Goal: Task Accomplishment & Management: Use online tool/utility

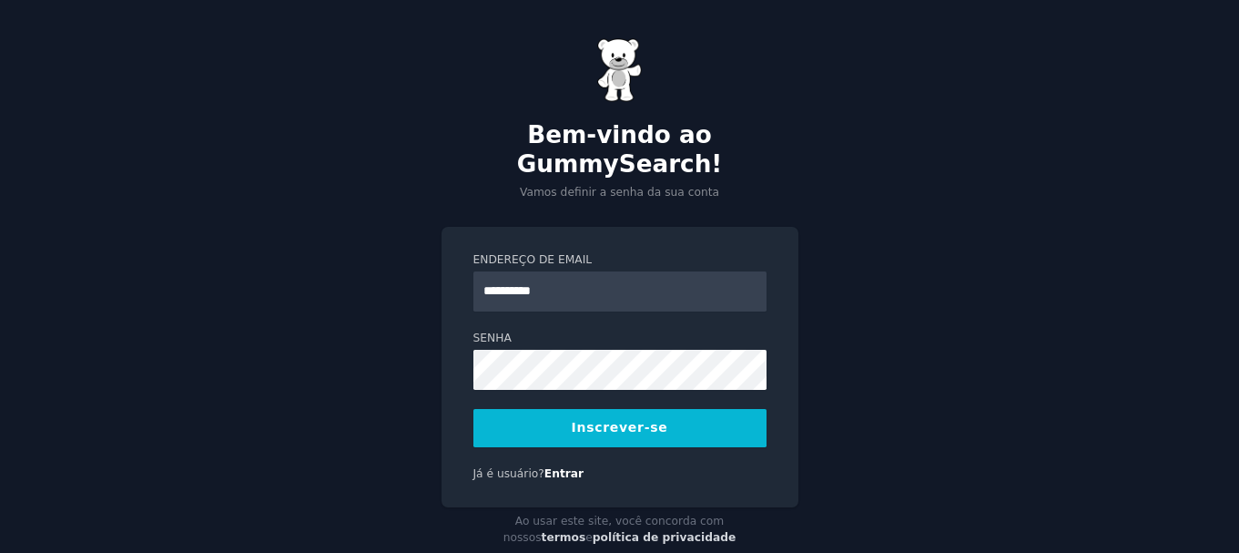
drag, startPoint x: 596, startPoint y: 270, endPoint x: 390, endPoint y: 249, distance: 207.8
click at [390, 249] on div "**********" at bounding box center [619, 295] width 1239 height 590
drag, startPoint x: 580, startPoint y: 259, endPoint x: 370, endPoint y: 263, distance: 210.4
click at [370, 263] on div "**********" at bounding box center [619, 295] width 1239 height 590
type input "*"
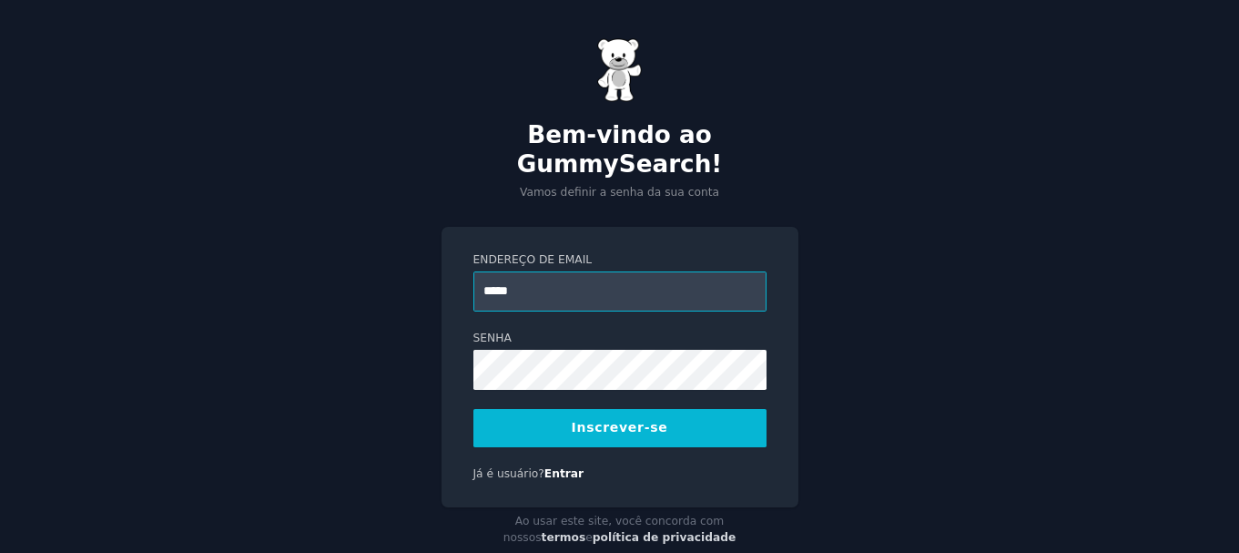
type input "**********"
click at [623, 410] on button "Inscrever-se" at bounding box center [619, 428] width 293 height 38
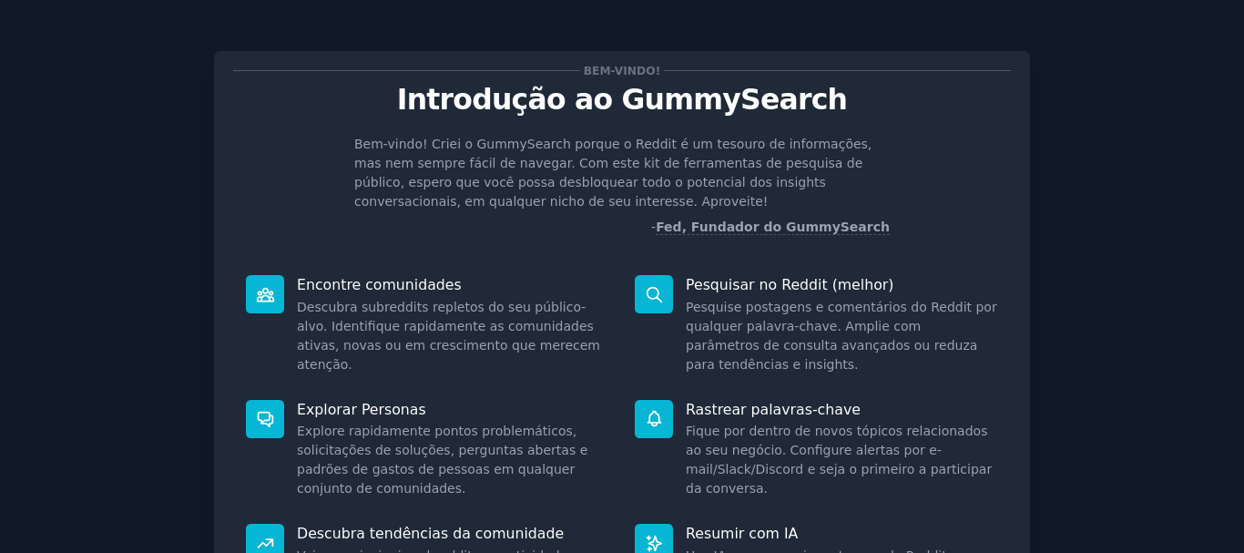
click at [458, 219] on p "- Fed, Fundador do GummySearch" at bounding box center [621, 227] width 535 height 19
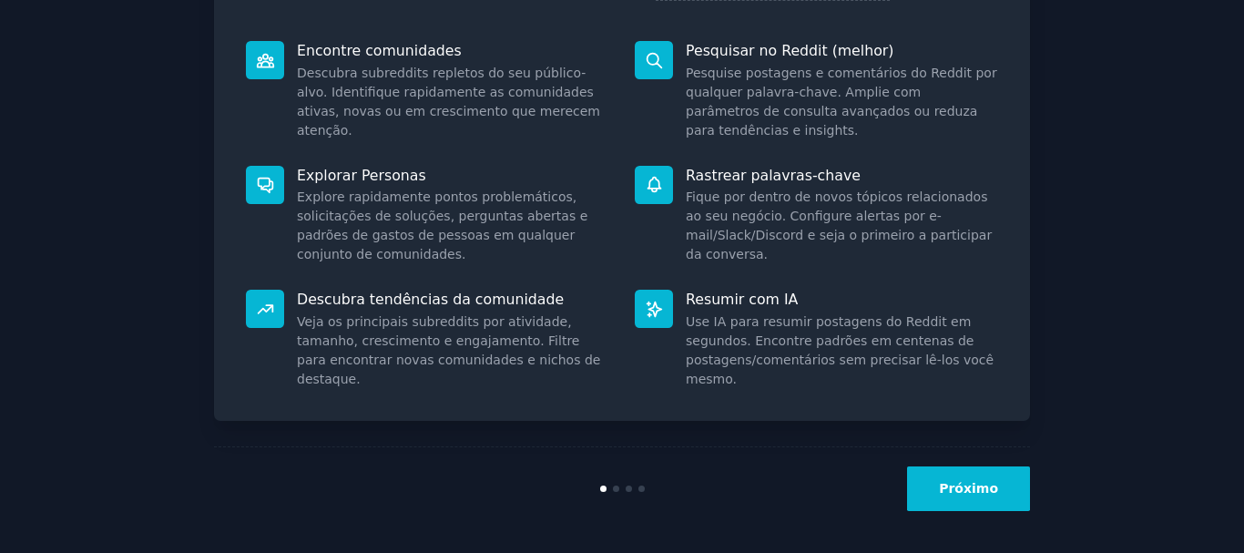
scroll to position [237, 0]
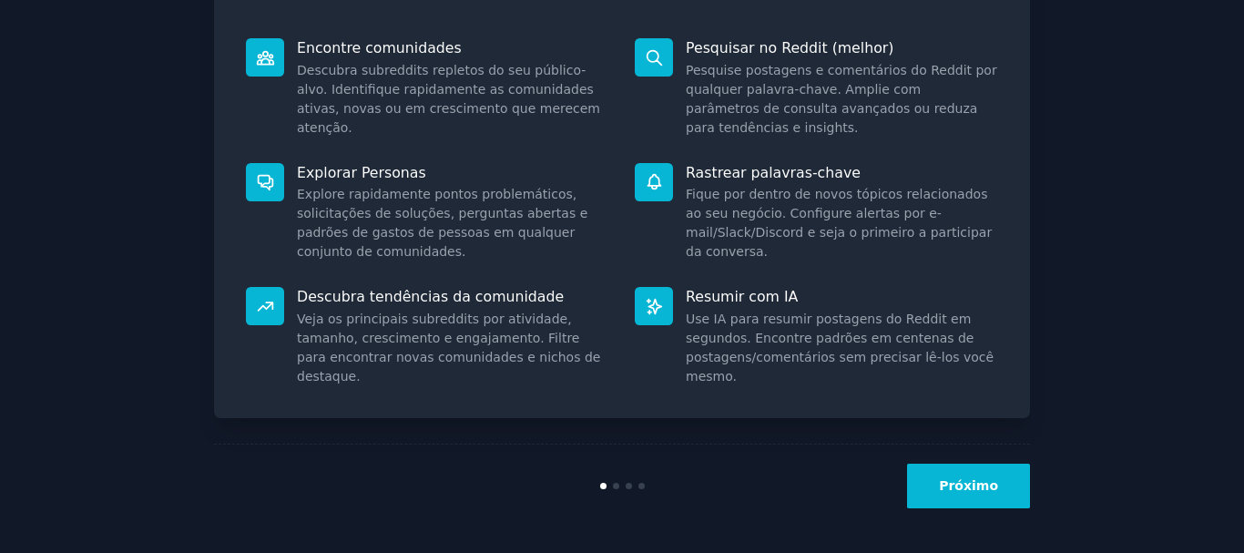
drag, startPoint x: 721, startPoint y: 336, endPoint x: 1001, endPoint y: 481, distance: 314.8
click at [1001, 481] on button "Próximo" at bounding box center [968, 485] width 123 height 45
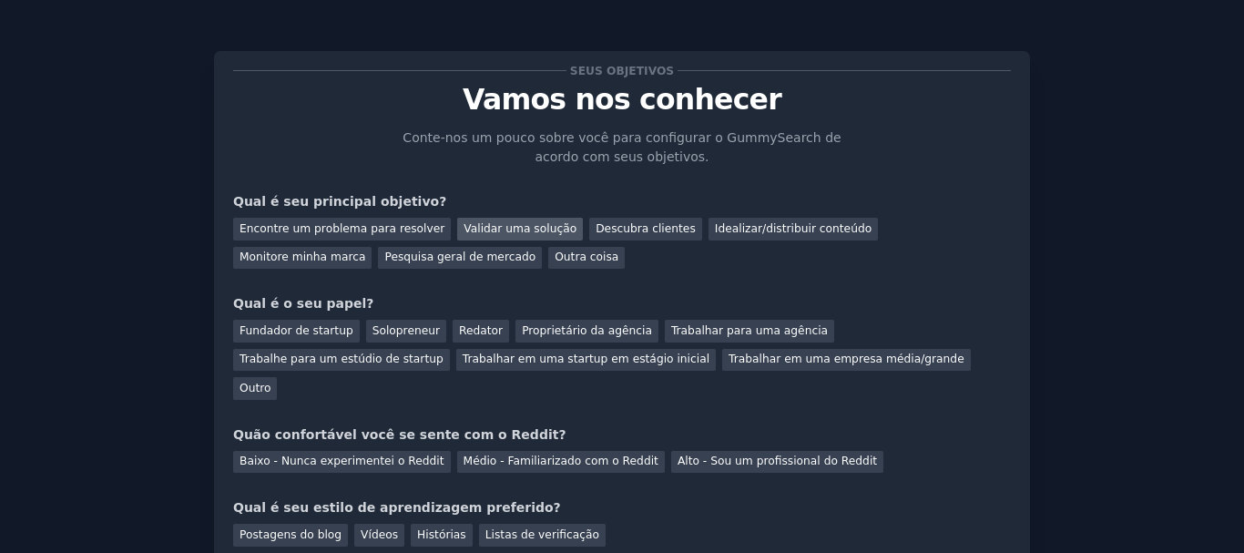
click at [495, 227] on font "Validar uma solução" at bounding box center [519, 228] width 113 height 13
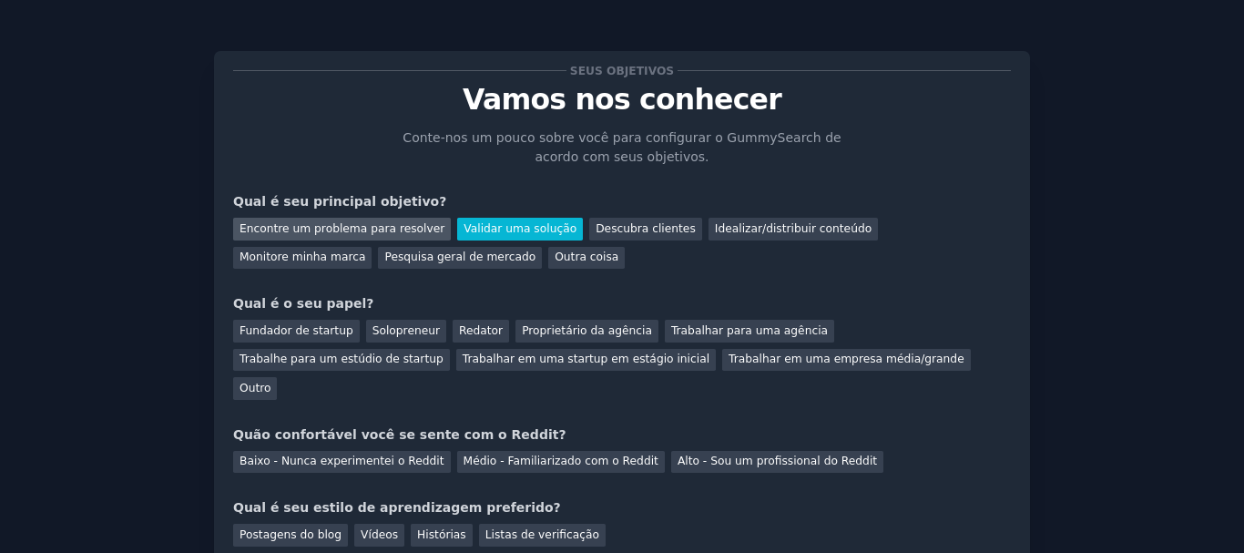
click at [356, 228] on font "Encontre um problema para resolver" at bounding box center [341, 228] width 205 height 13
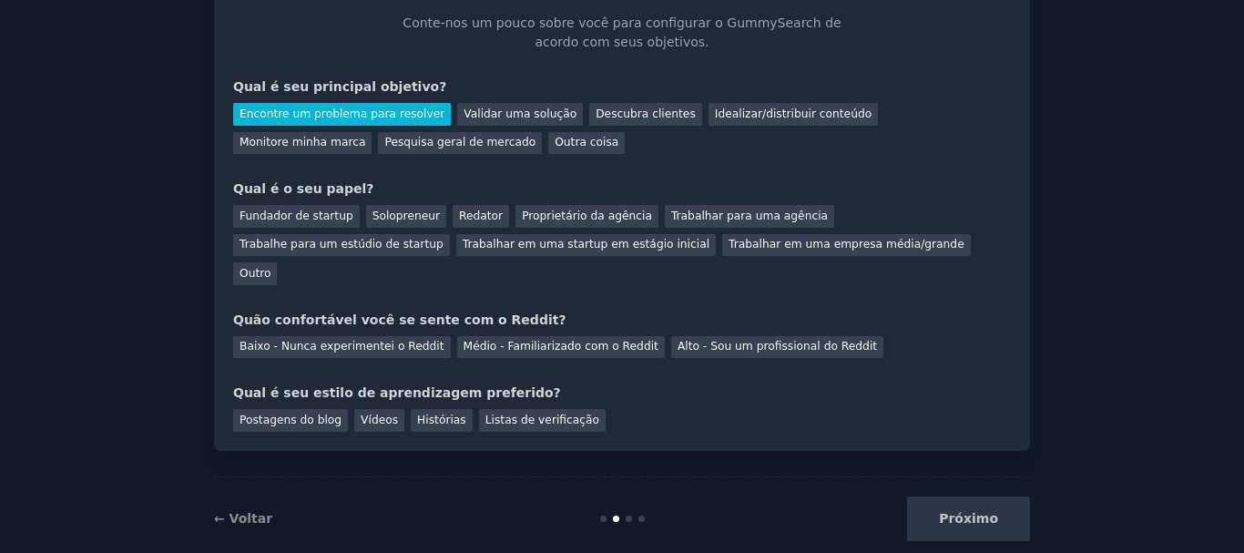
scroll to position [118, 0]
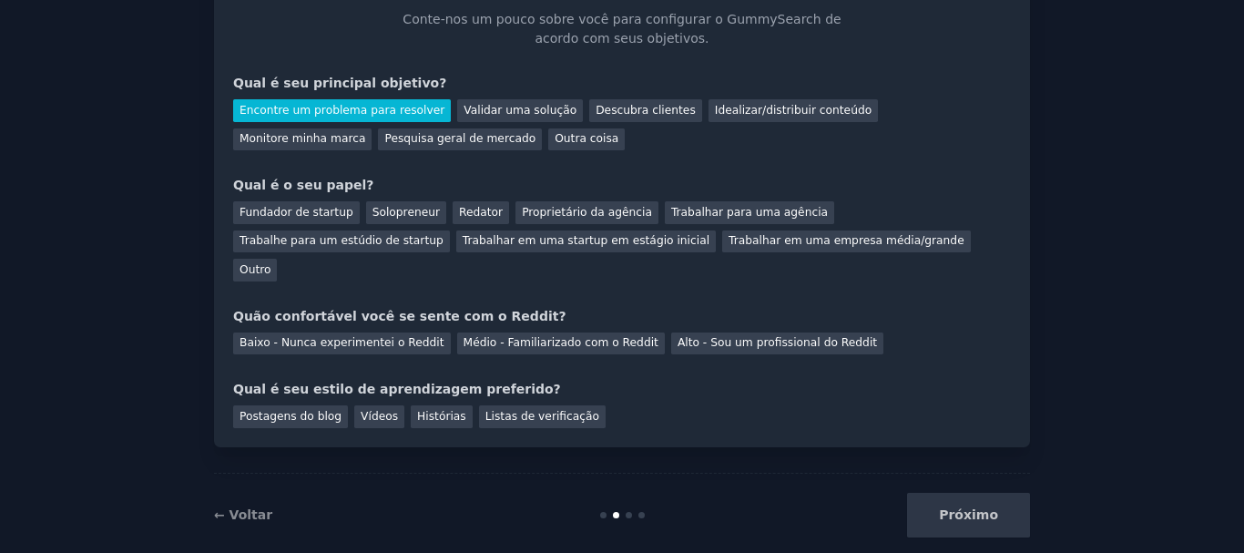
click at [971, 493] on div "Próximo" at bounding box center [894, 515] width 272 height 45
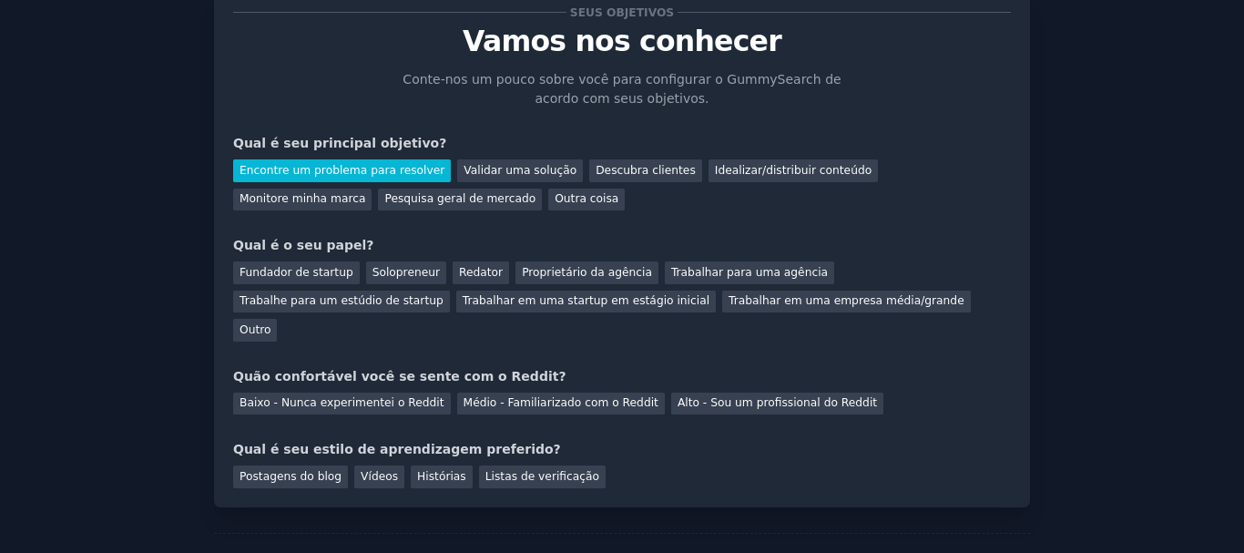
scroll to position [0, 0]
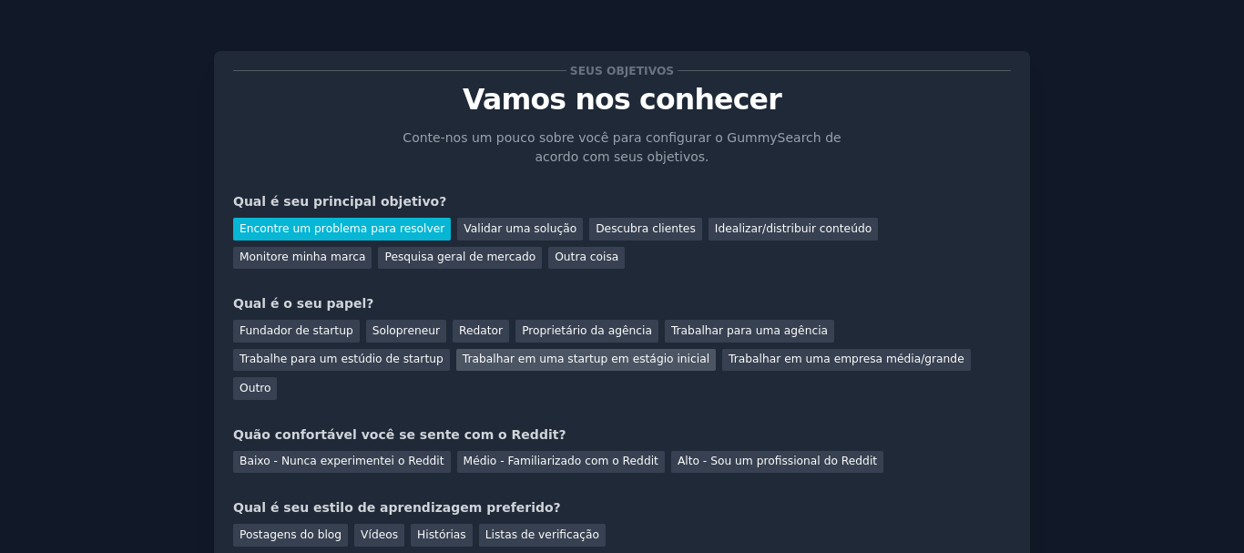
click at [463, 359] on font "Trabalhar em uma startup em estágio inicial" at bounding box center [586, 358] width 247 height 13
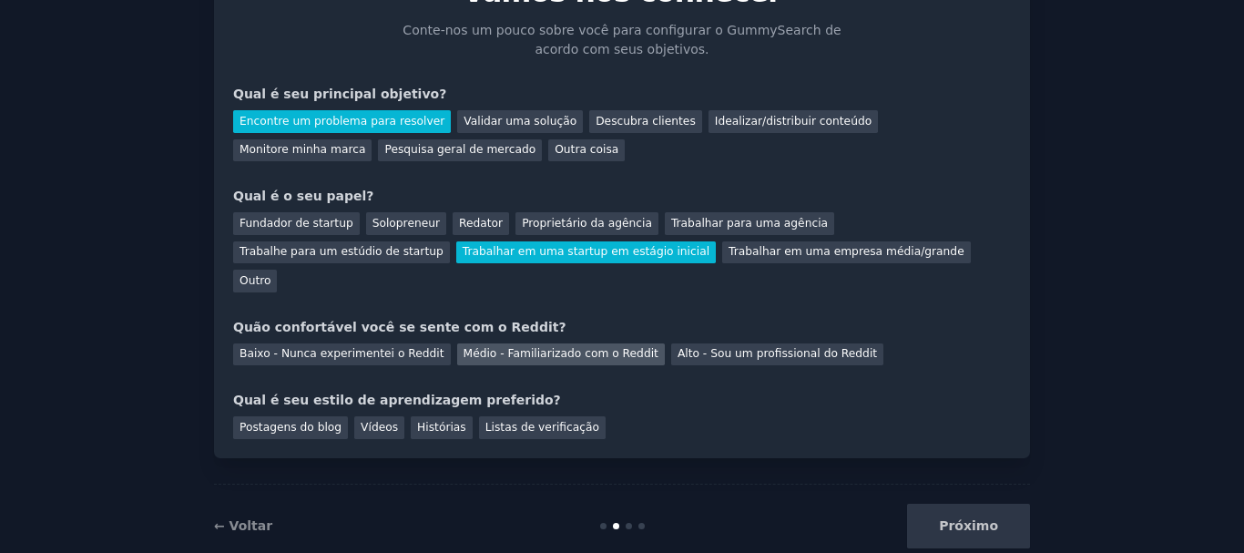
scroll to position [118, 0]
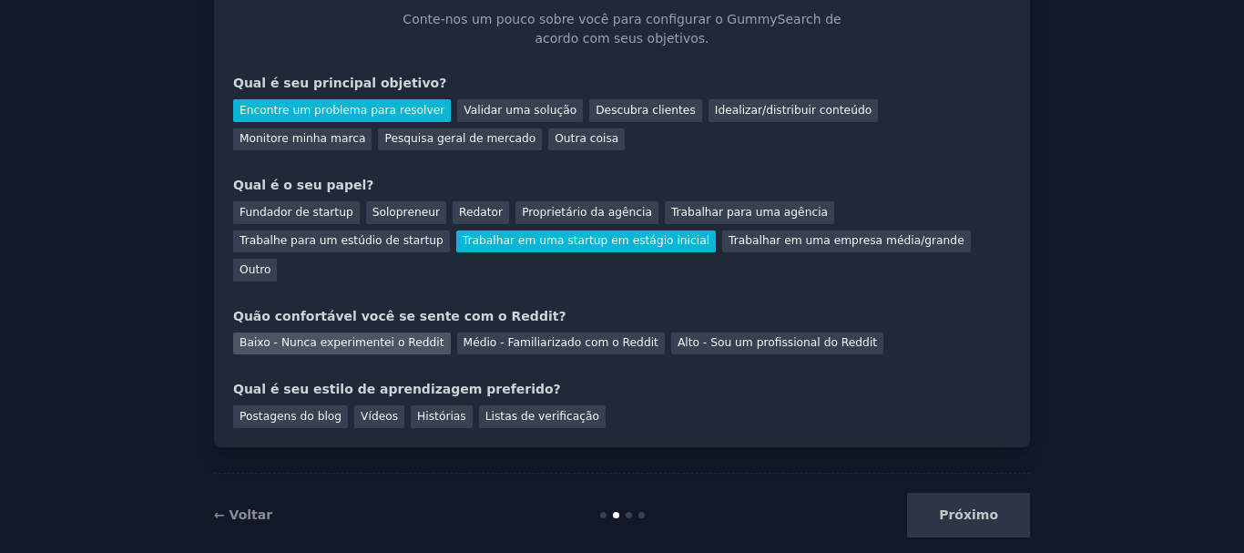
click at [413, 336] on font "Baixo - Nunca experimentei o Reddit" at bounding box center [341, 342] width 205 height 13
click at [364, 410] on font "Vídeos" at bounding box center [379, 416] width 37 height 13
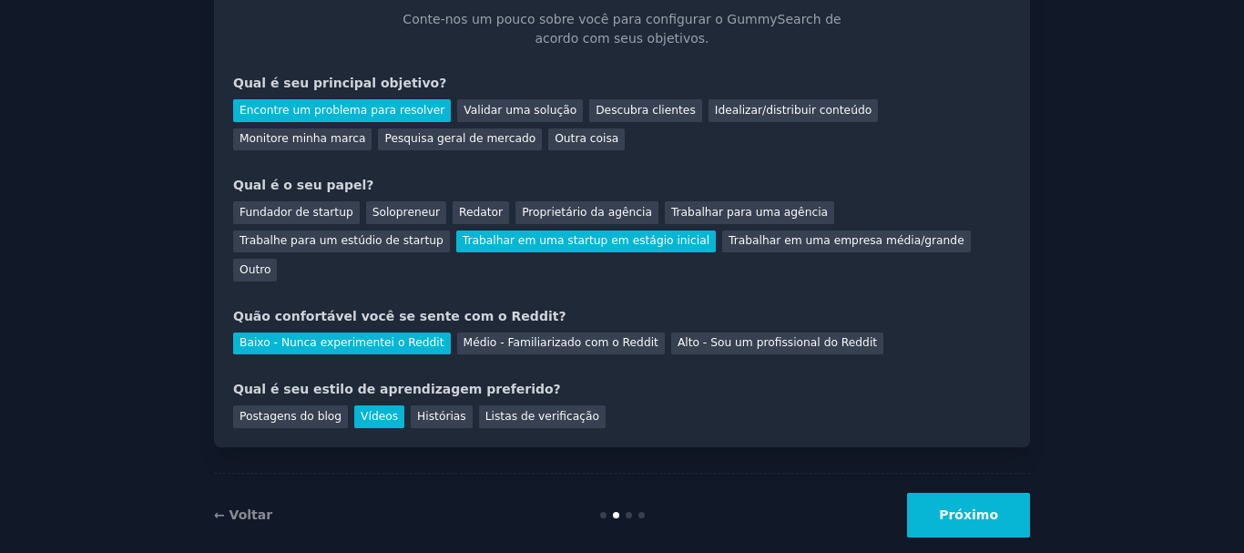
click at [957, 507] on font "Próximo" at bounding box center [968, 514] width 59 height 15
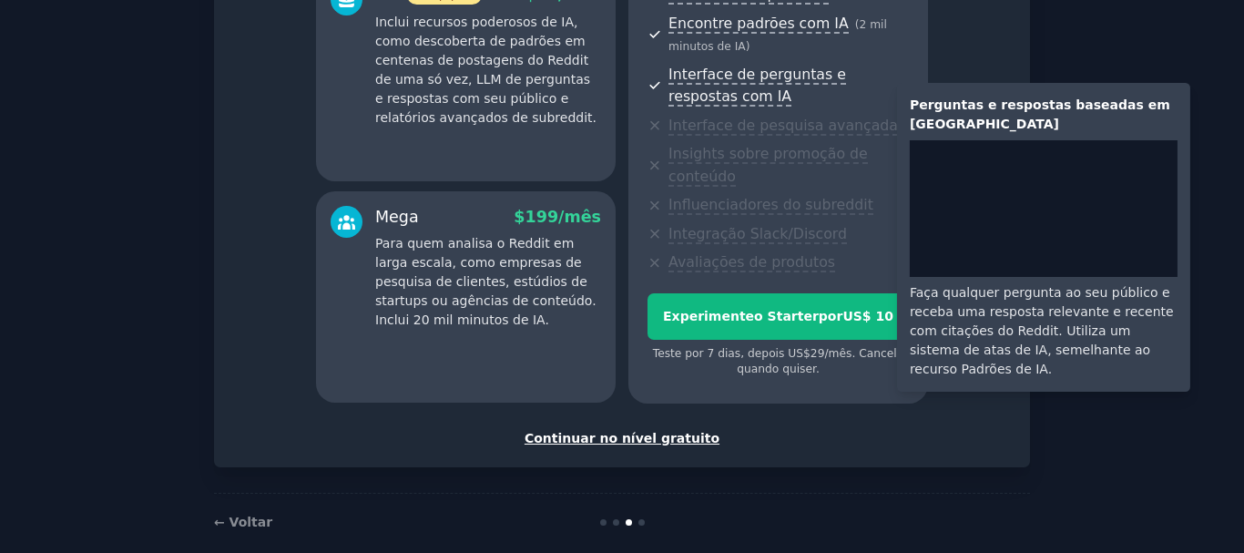
scroll to position [416, 0]
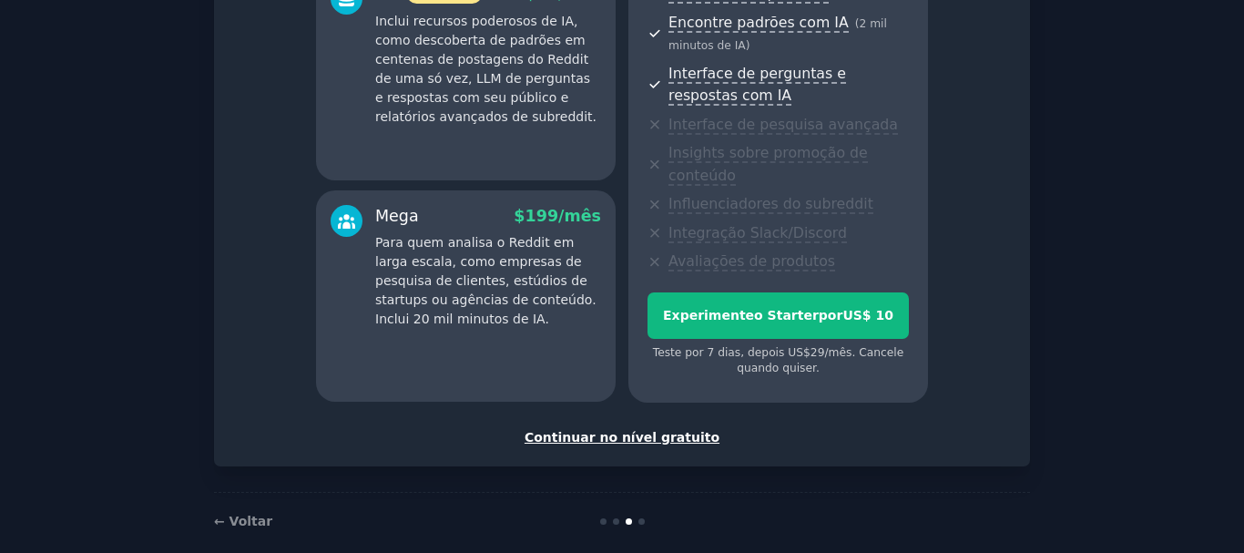
click at [672, 430] on font "Continuar no nível gratuito" at bounding box center [621, 437] width 195 height 15
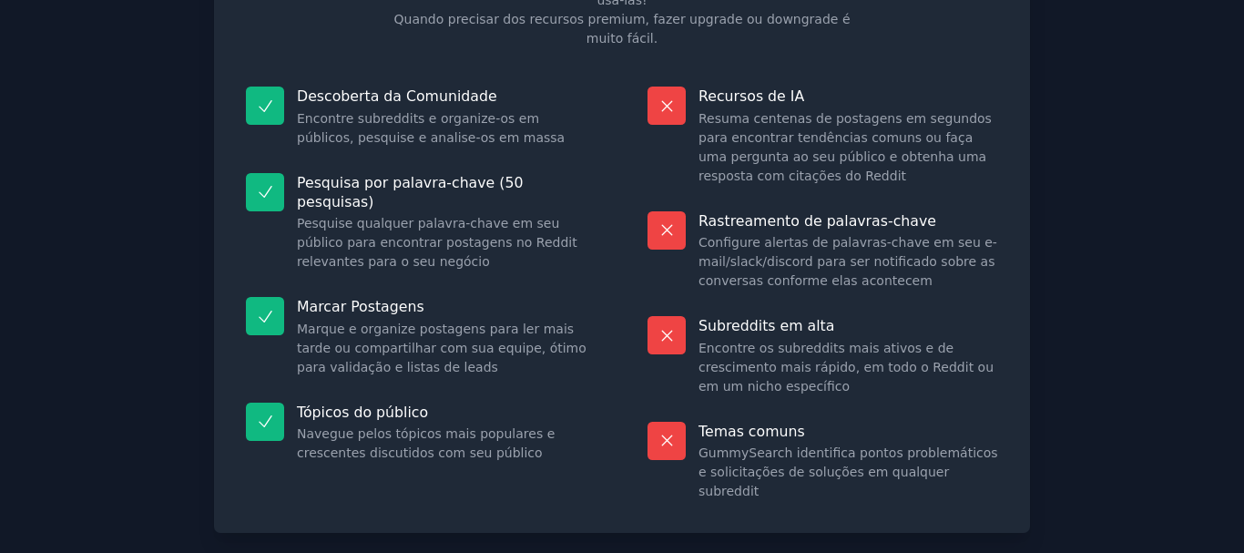
scroll to position [233, 0]
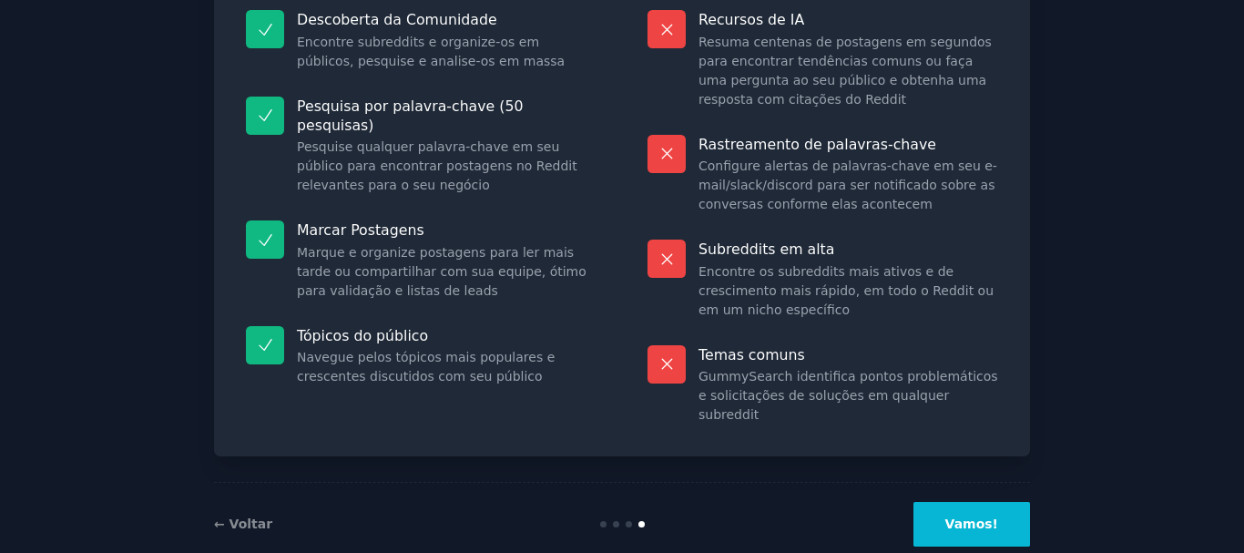
click at [973, 516] on font "Vamos!" at bounding box center [971, 523] width 53 height 15
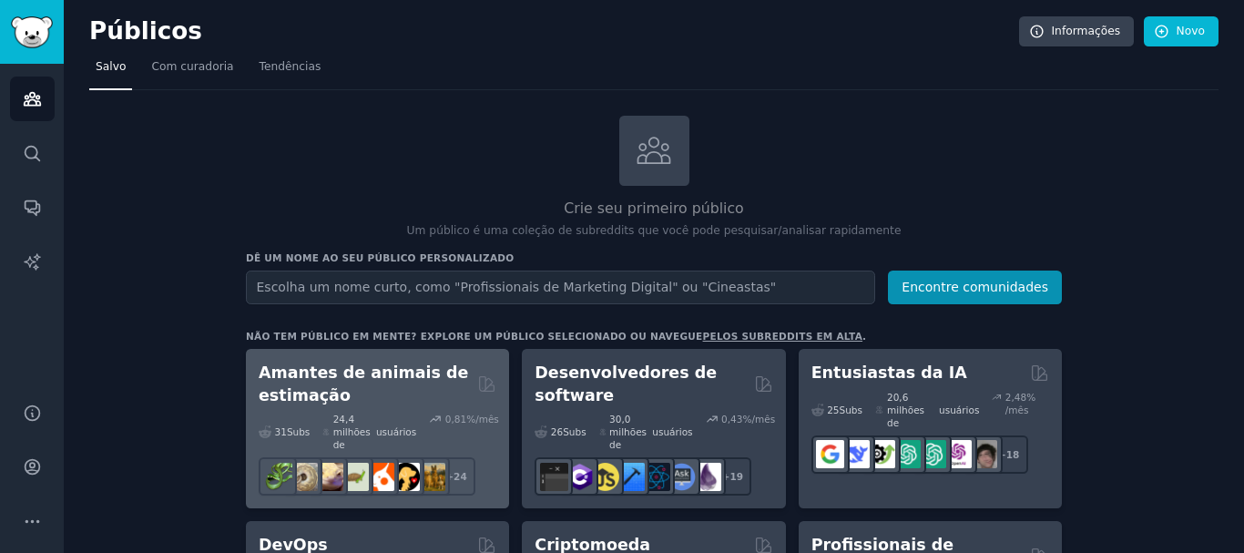
click at [395, 399] on h2 "Amantes de animais de estimação" at bounding box center [365, 383] width 212 height 45
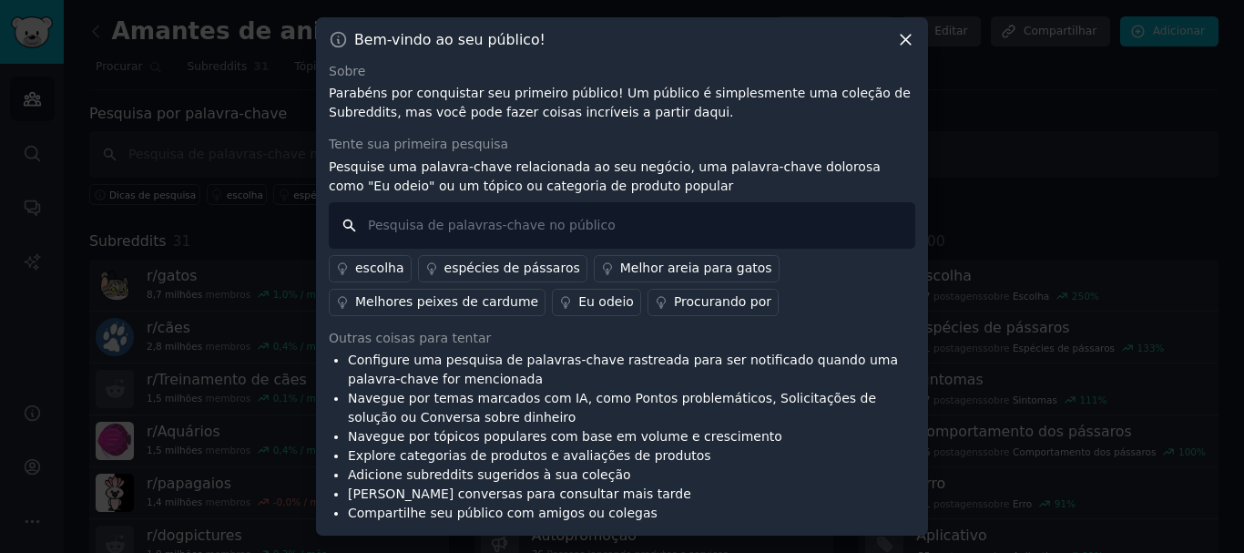
click at [453, 227] on input "text" at bounding box center [622, 225] width 586 height 46
type input "Fox paulistinha"
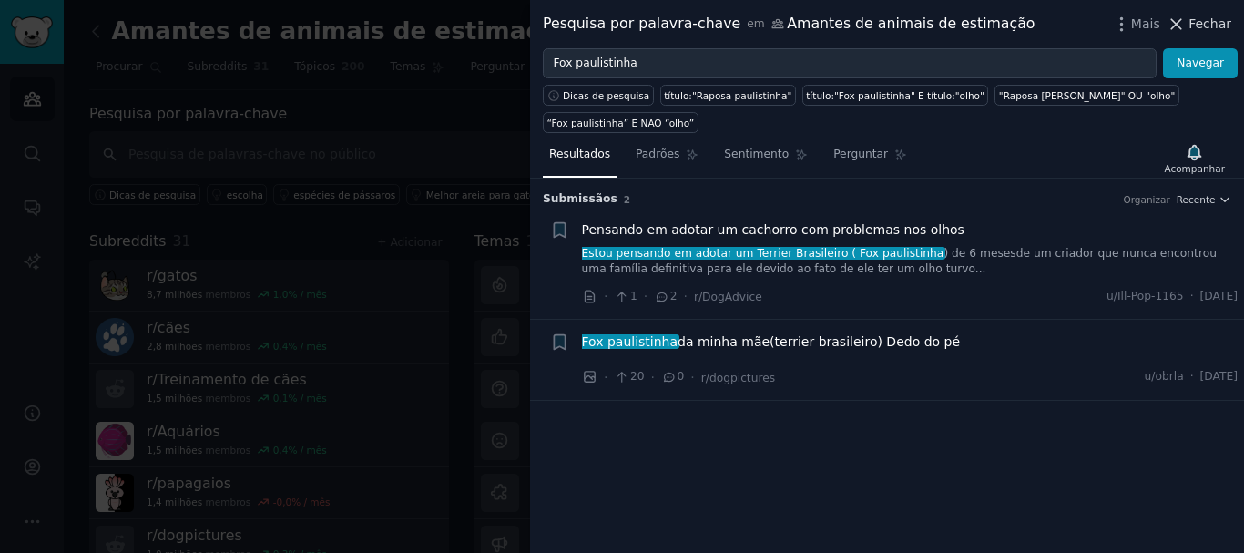
click at [1197, 16] on font "Fechar" at bounding box center [1209, 23] width 43 height 15
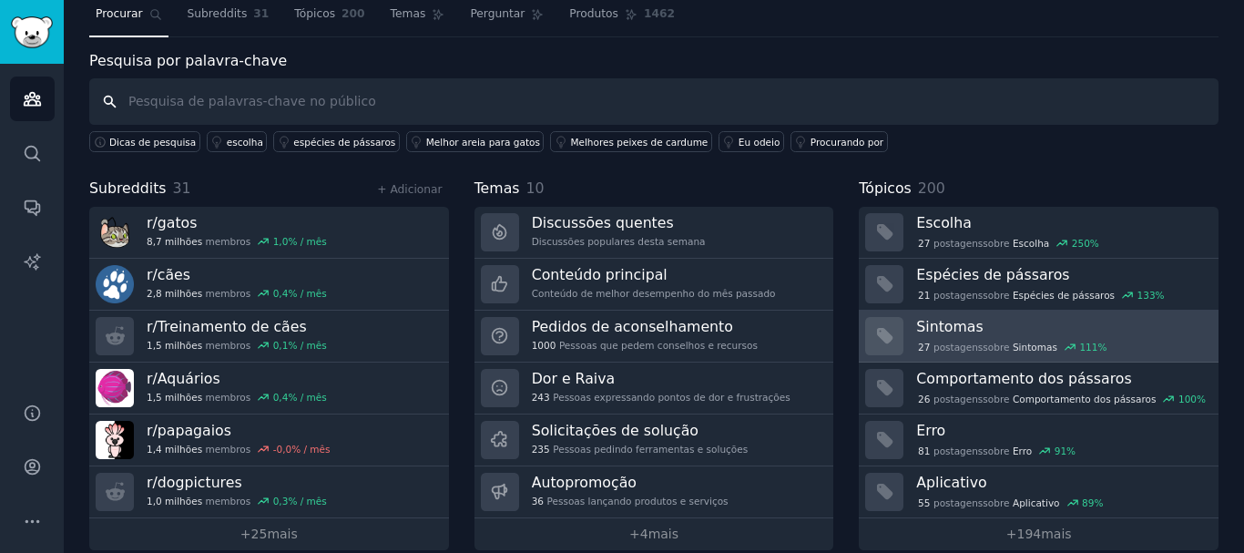
scroll to position [76, 0]
